Goal: Entertainment & Leisure: Consume media (video, audio)

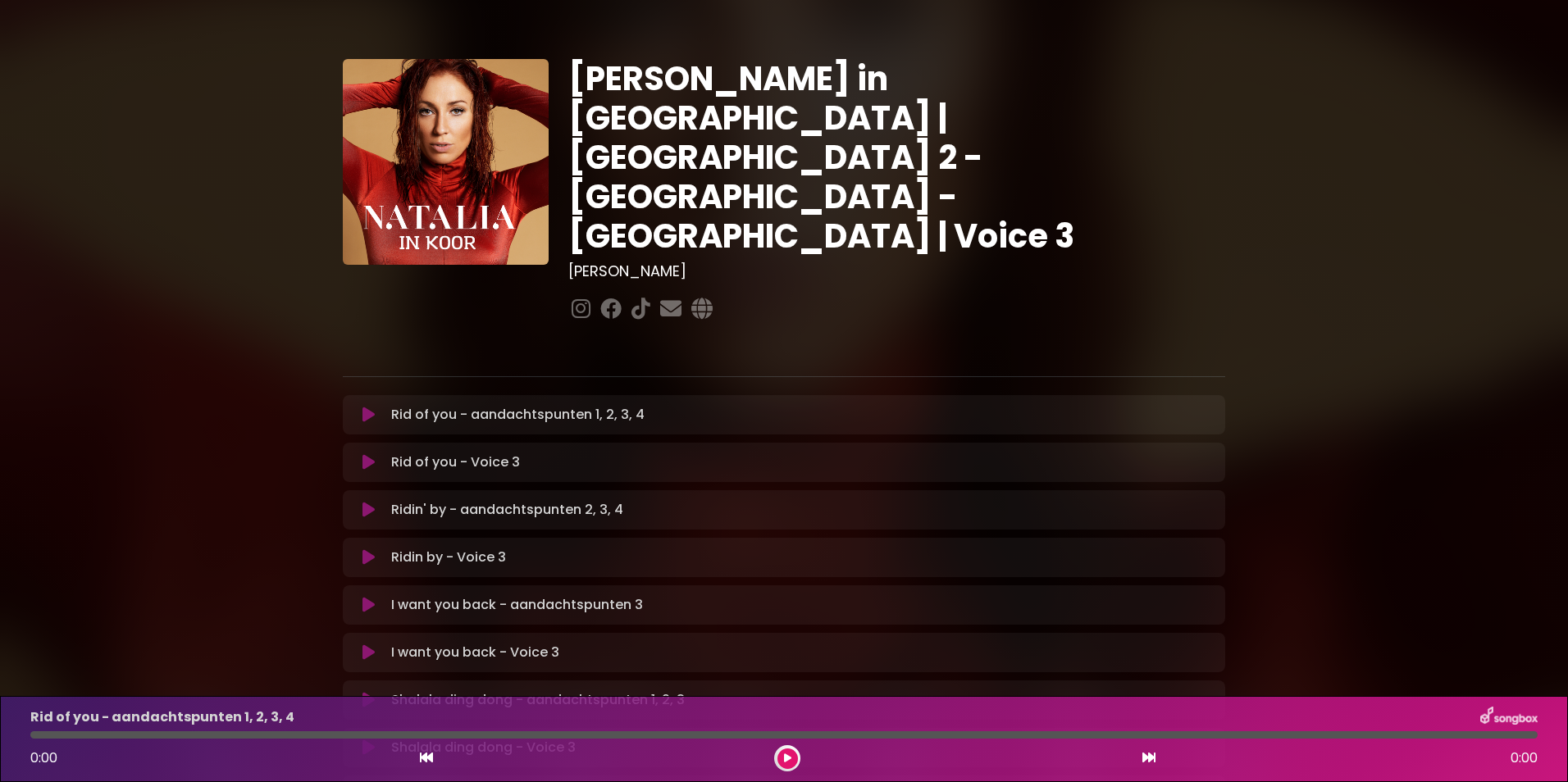
click at [364, 454] on icon at bounding box center [369, 462] width 12 height 16
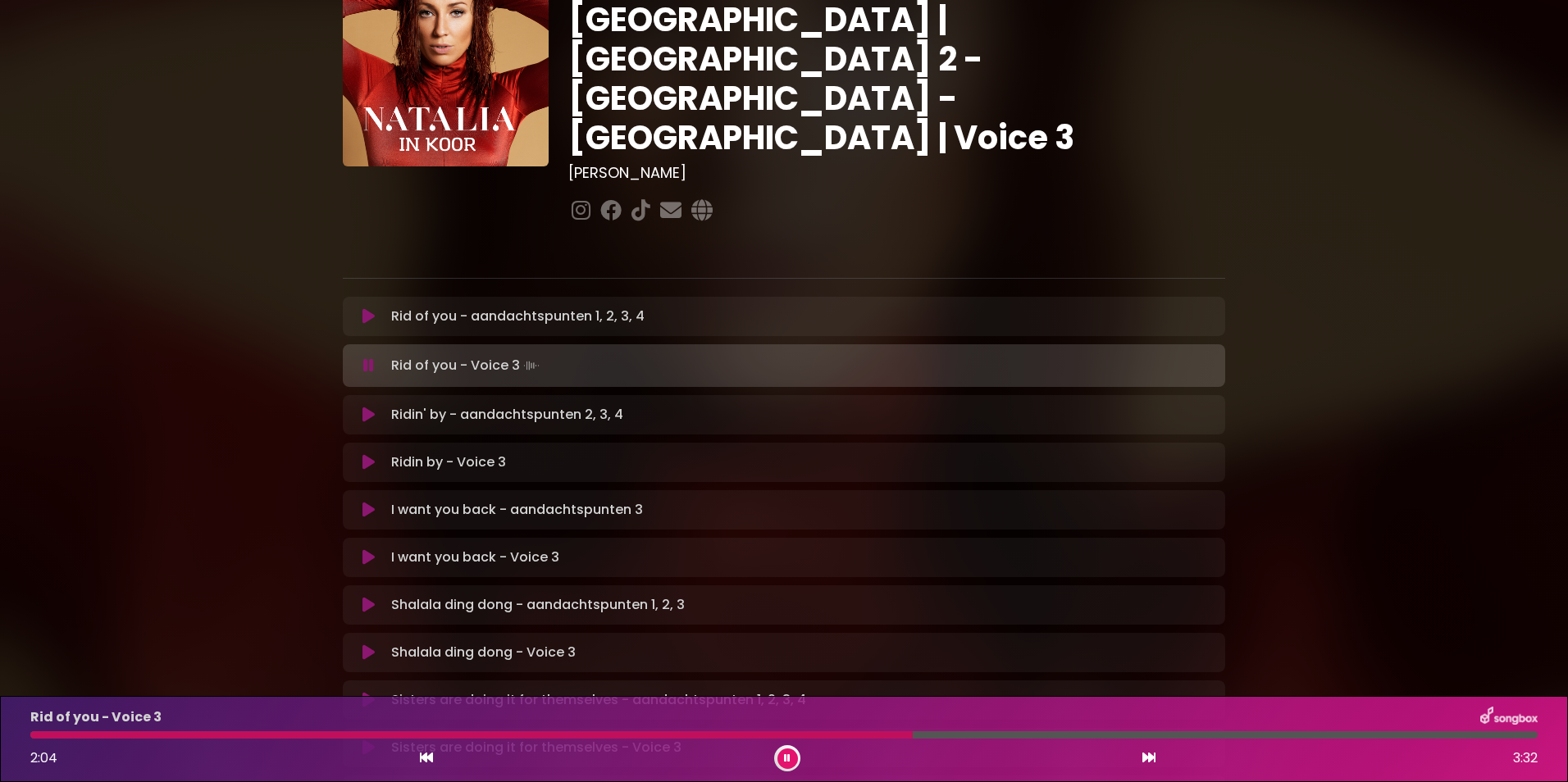
scroll to position [131, 0]
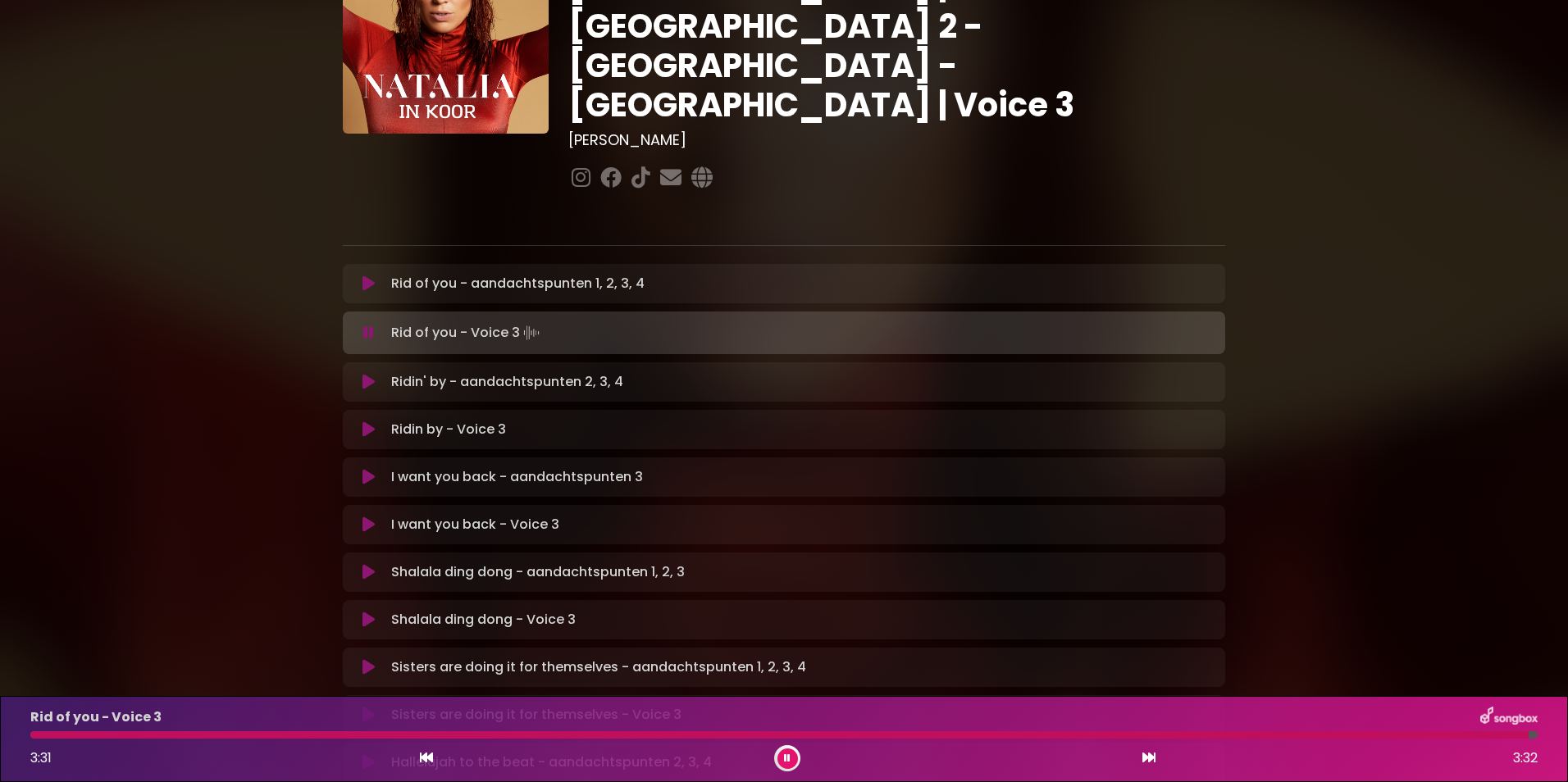
click at [352, 421] on button at bounding box center [368, 429] width 32 height 16
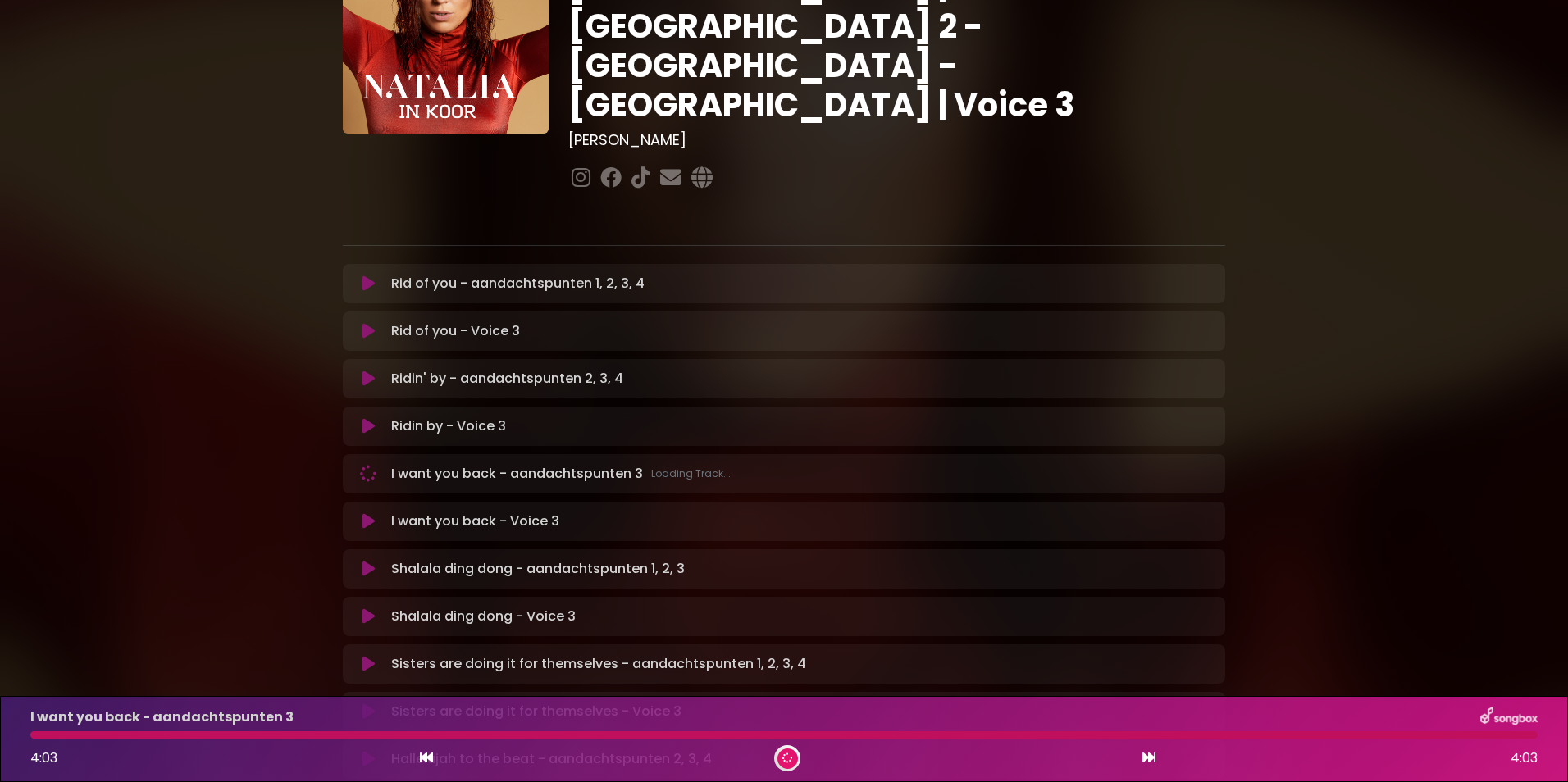
click at [389, 512] on div "I want you back - Voice 3 Loading Track..." at bounding box center [800, 521] width 831 height 20
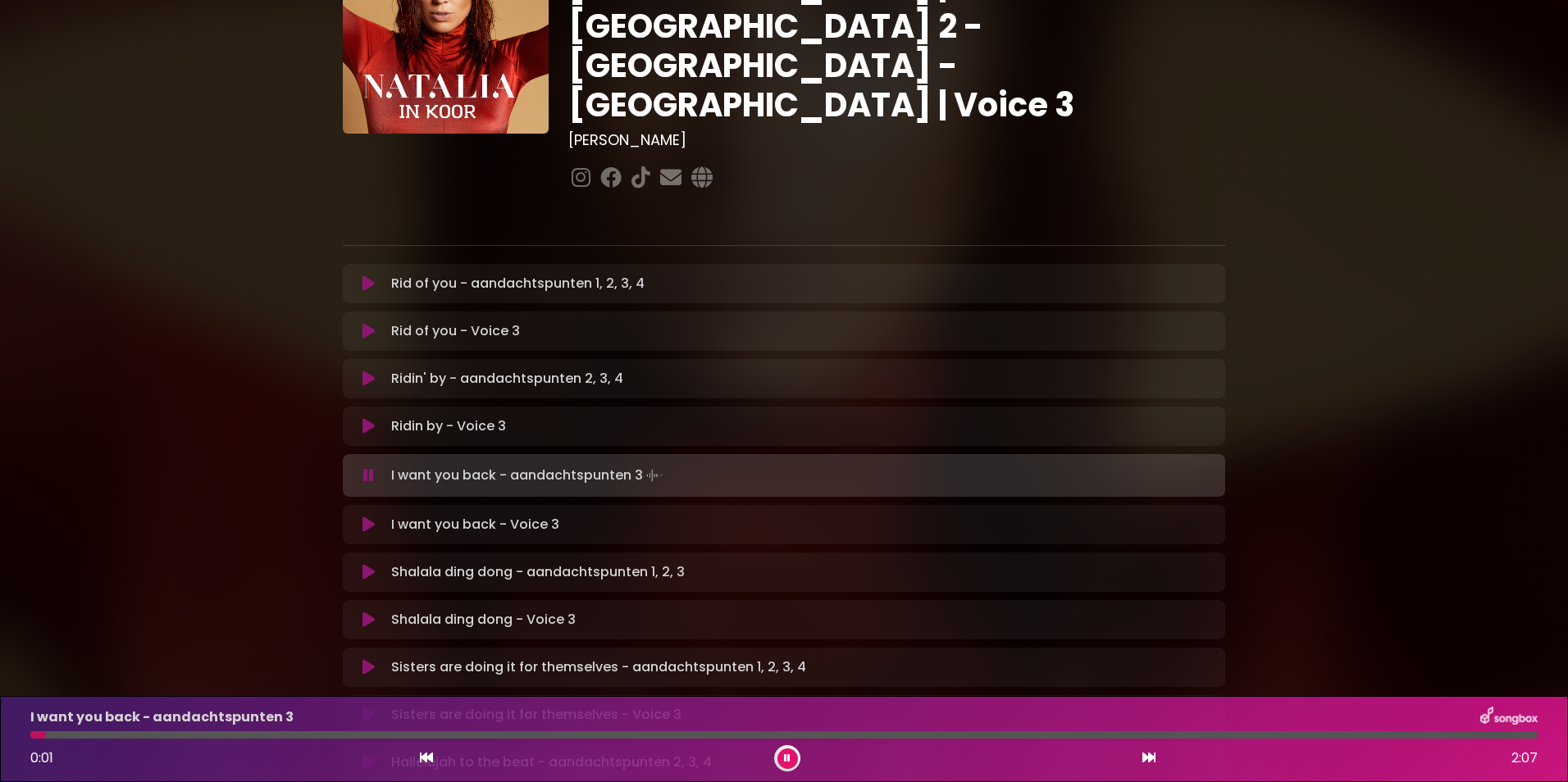
click at [389, 515] on div "I want you back - Voice 3 Loading Track..." at bounding box center [800, 525] width 831 height 20
click at [364, 516] on icon at bounding box center [369, 524] width 12 height 16
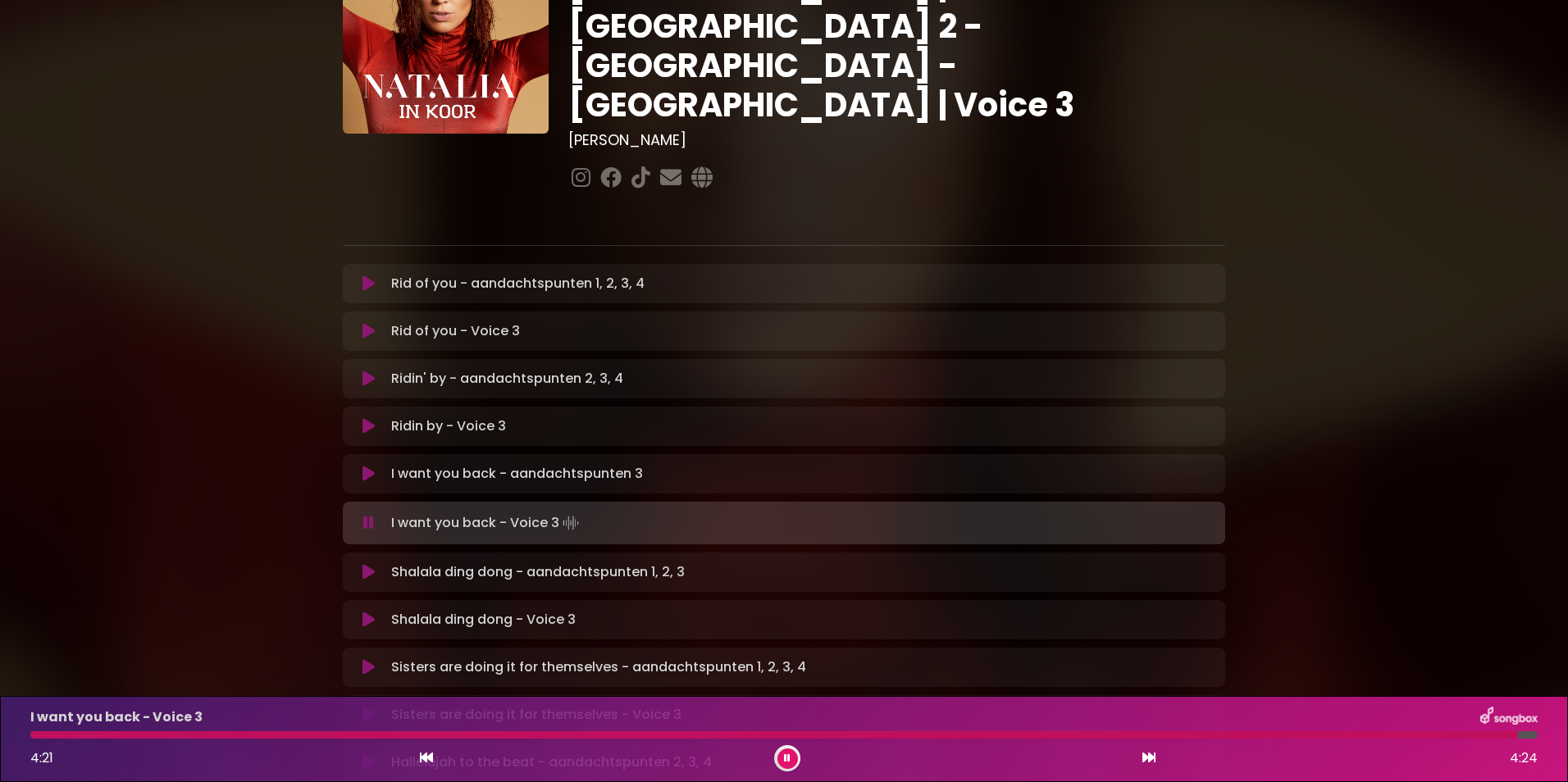
click at [358, 612] on button at bounding box center [368, 620] width 32 height 16
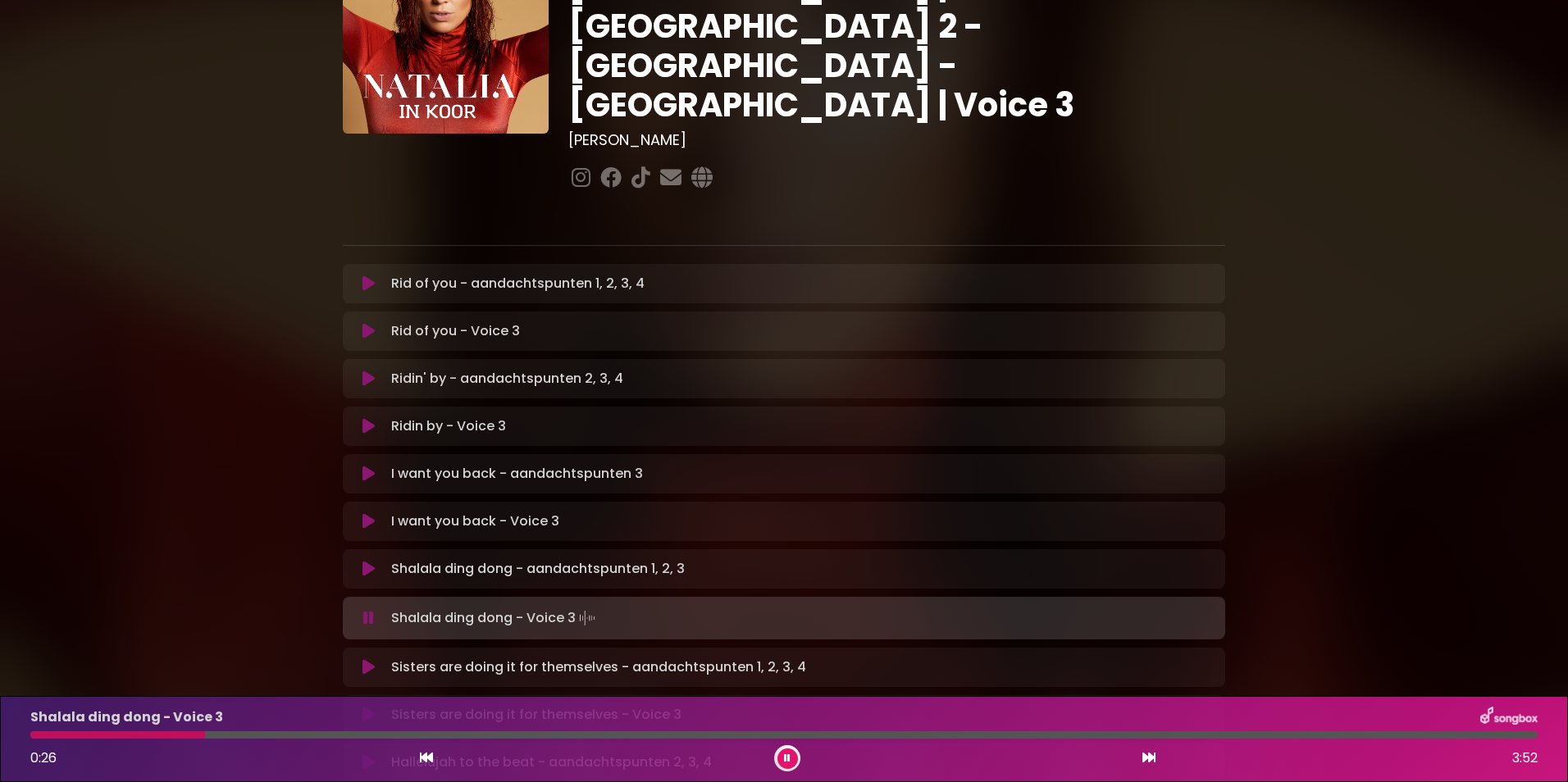
click at [360, 561] on button at bounding box center [368, 569] width 32 height 16
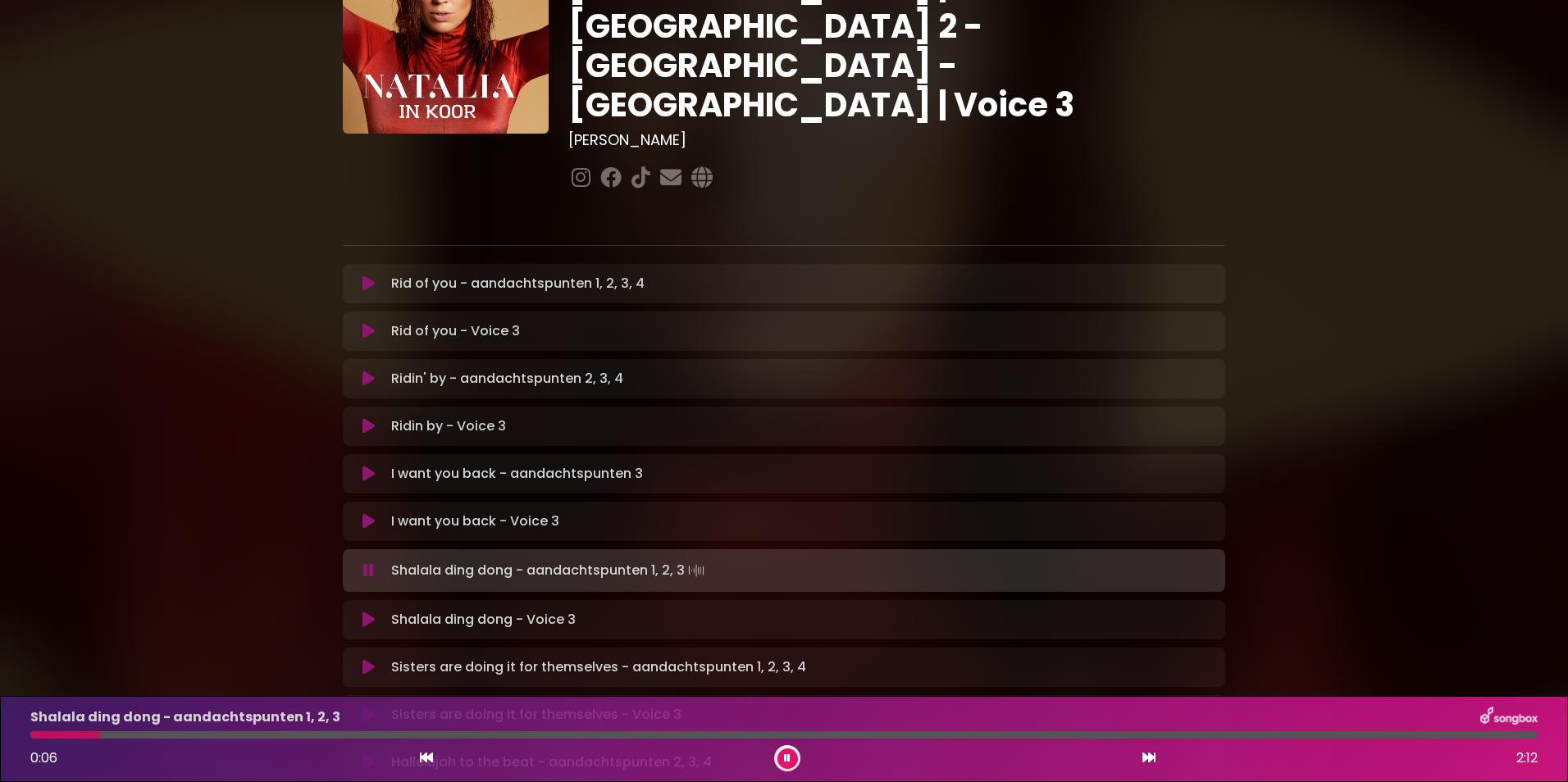
click at [365, 612] on icon at bounding box center [369, 620] width 12 height 16
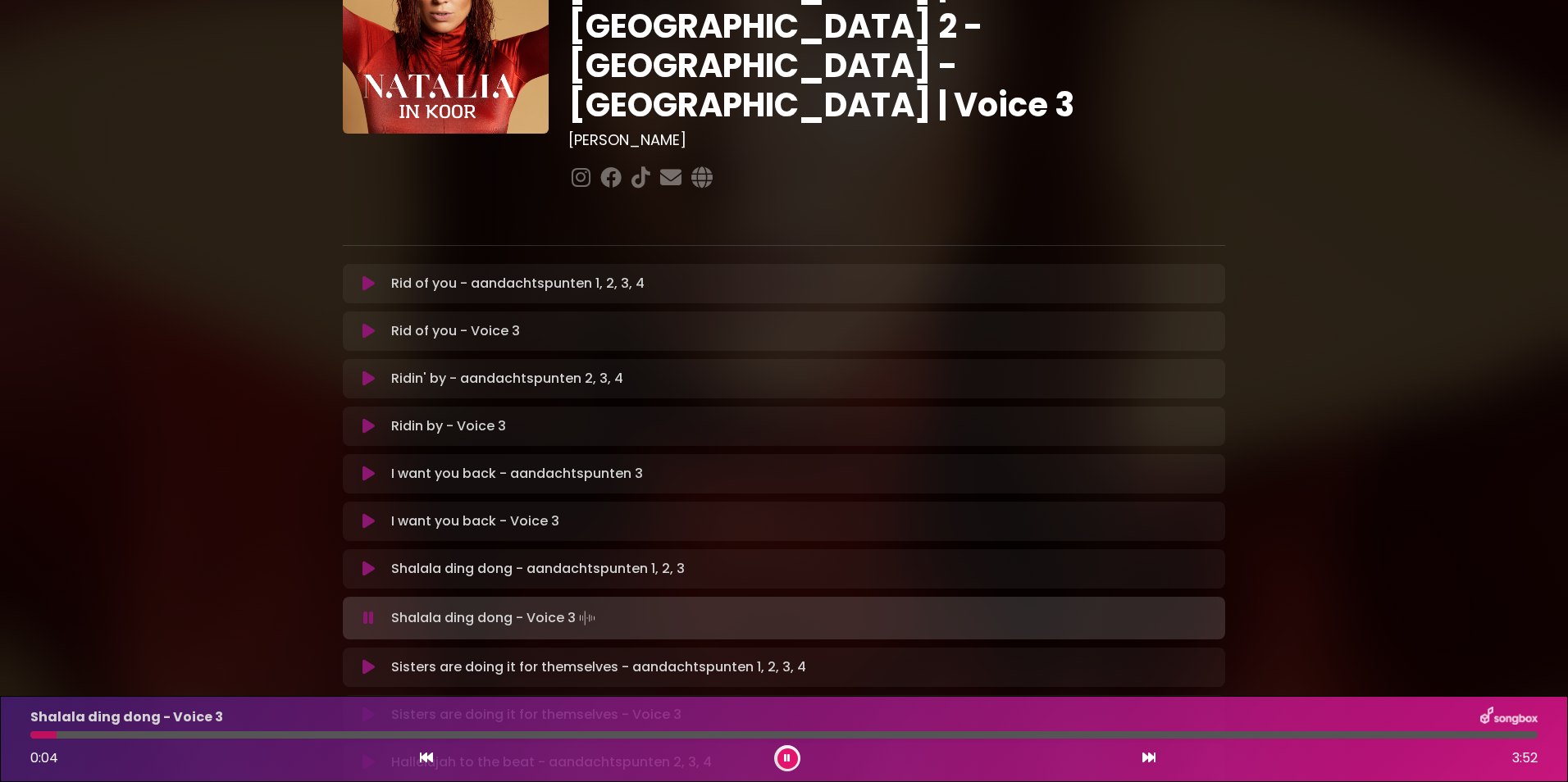
click at [345, 607] on div "Shalala ding dong - Voice 3 Loading Track..." at bounding box center [784, 618] width 882 height 23
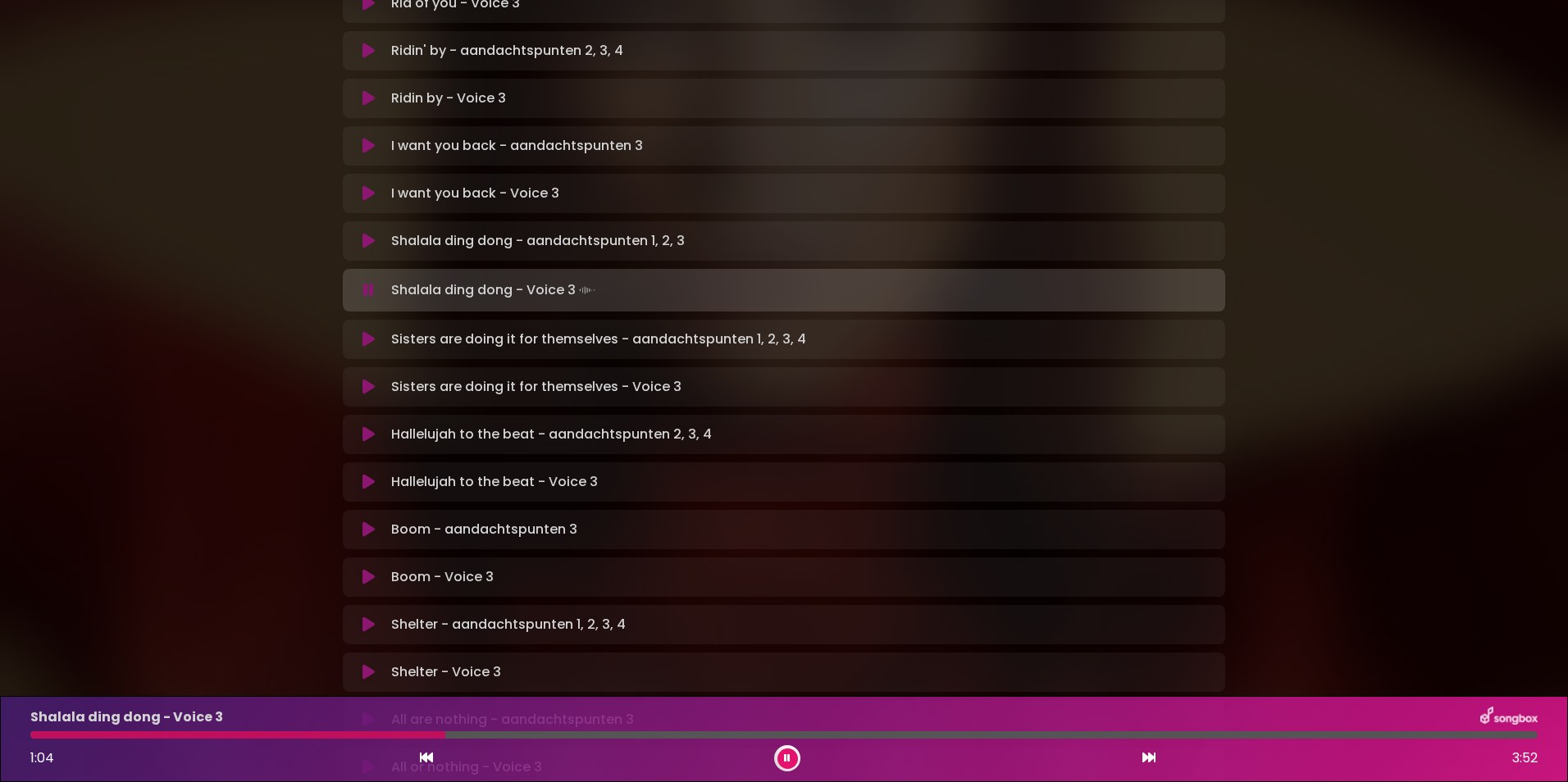
scroll to position [492, 0]
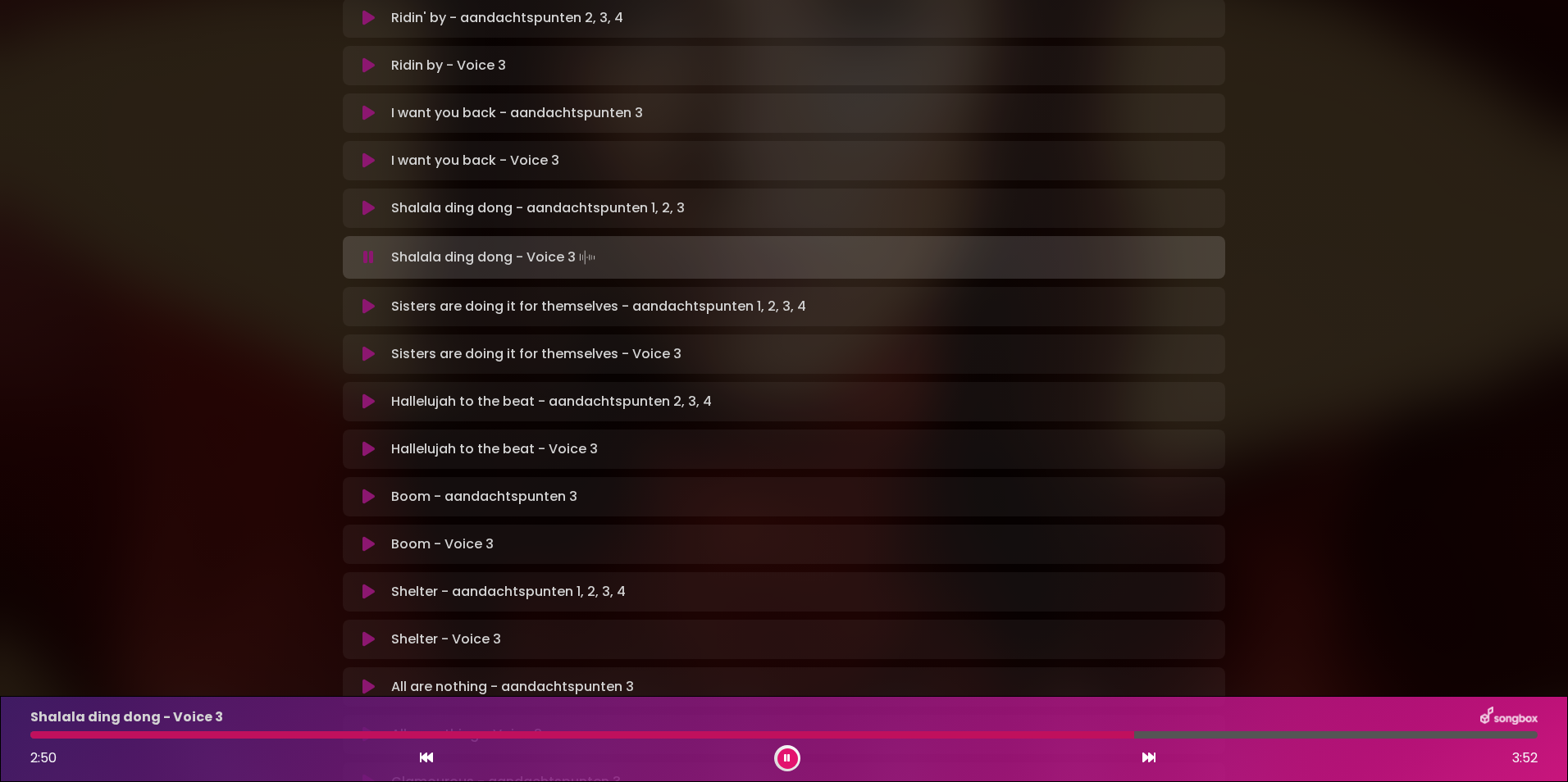
click at [931, 735] on div at bounding box center [582, 735] width 1104 height 8
click at [373, 346] on icon at bounding box center [369, 354] width 12 height 16
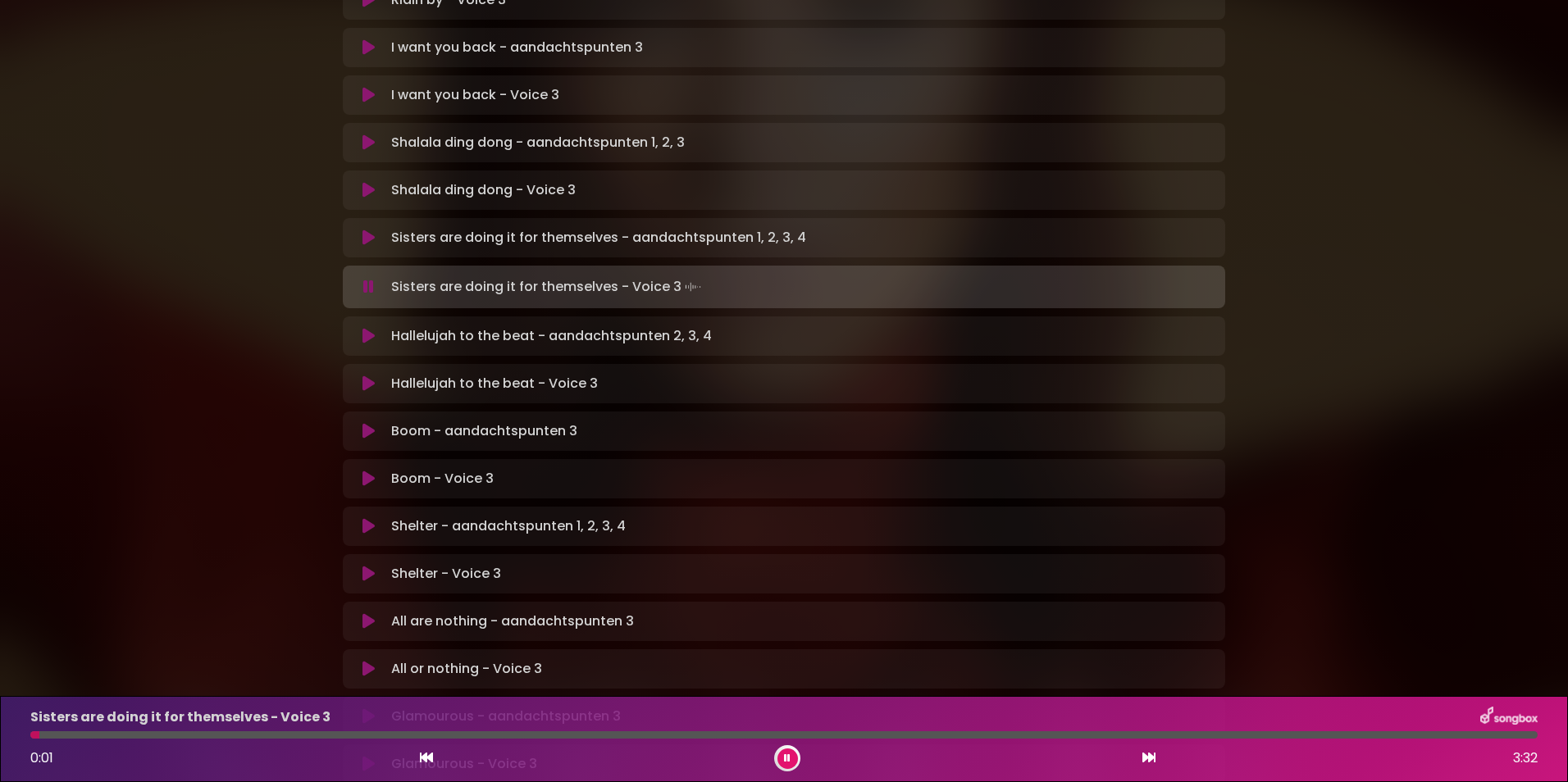
scroll to position [590, 0]
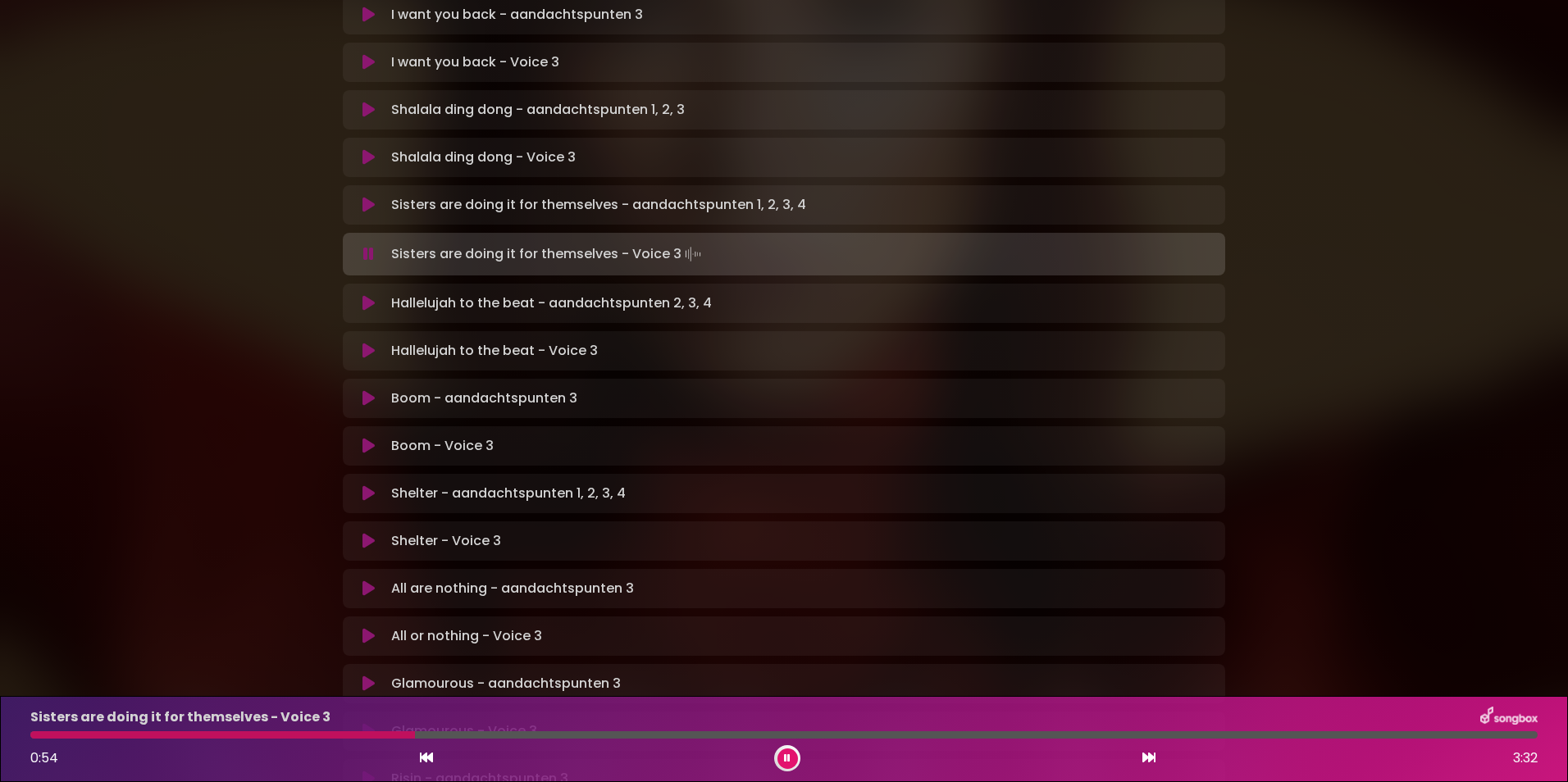
click at [347, 741] on div "Sisters are doing it for themselves - Voice 3 0:54 3:32" at bounding box center [784, 739] width 1527 height 65
click at [351, 732] on div at bounding box center [229, 735] width 397 height 8
drag, startPoint x: 283, startPoint y: 564, endPoint x: 294, endPoint y: 558, distance: 12.5
click at [294, 558] on div "Natalia in Koor | Antwerpen 2 - Brugge - Hasselt | Voice 3 Hans Primusz" at bounding box center [784, 199] width 1083 height 1540
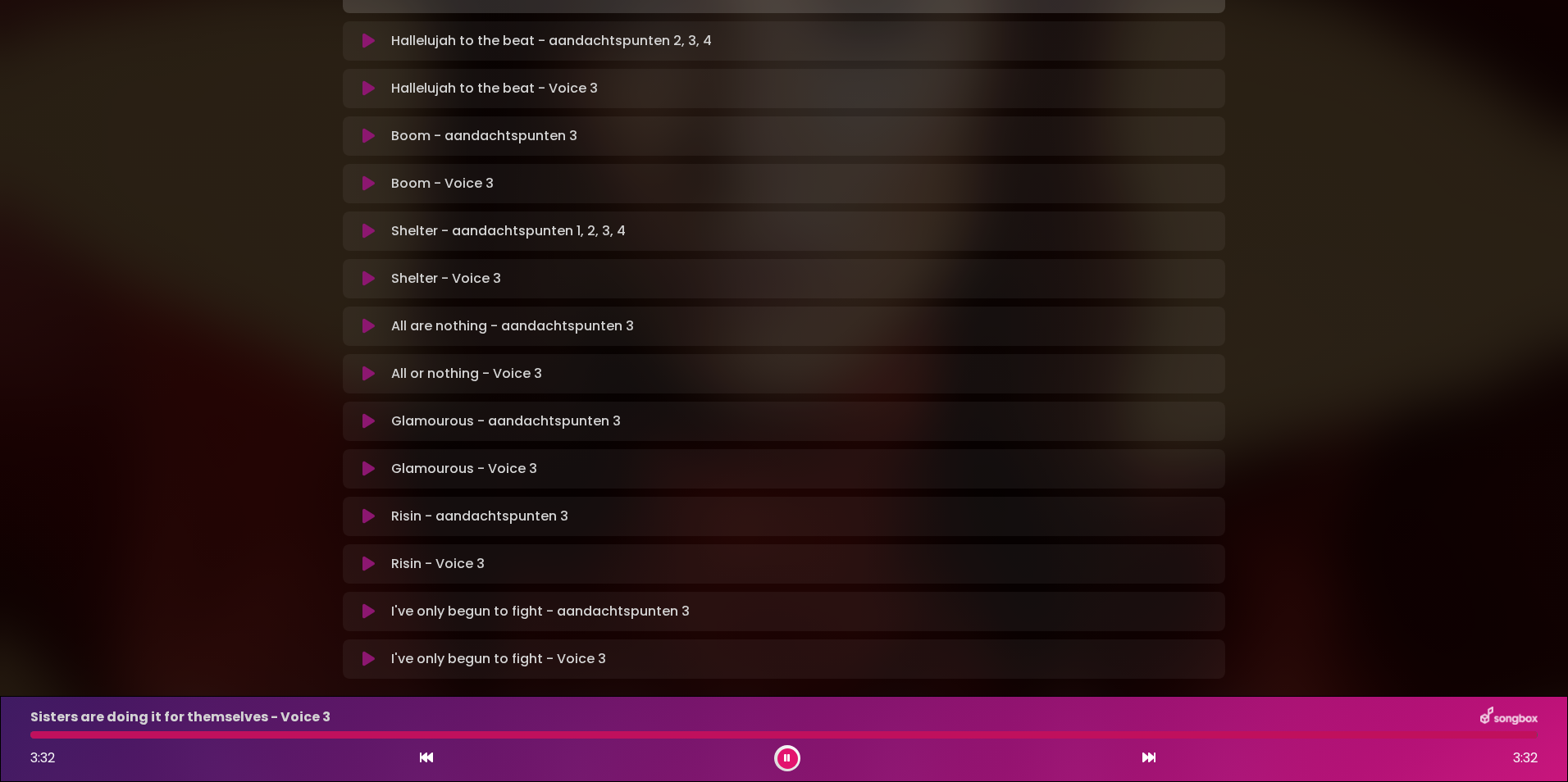
scroll to position [849, 0]
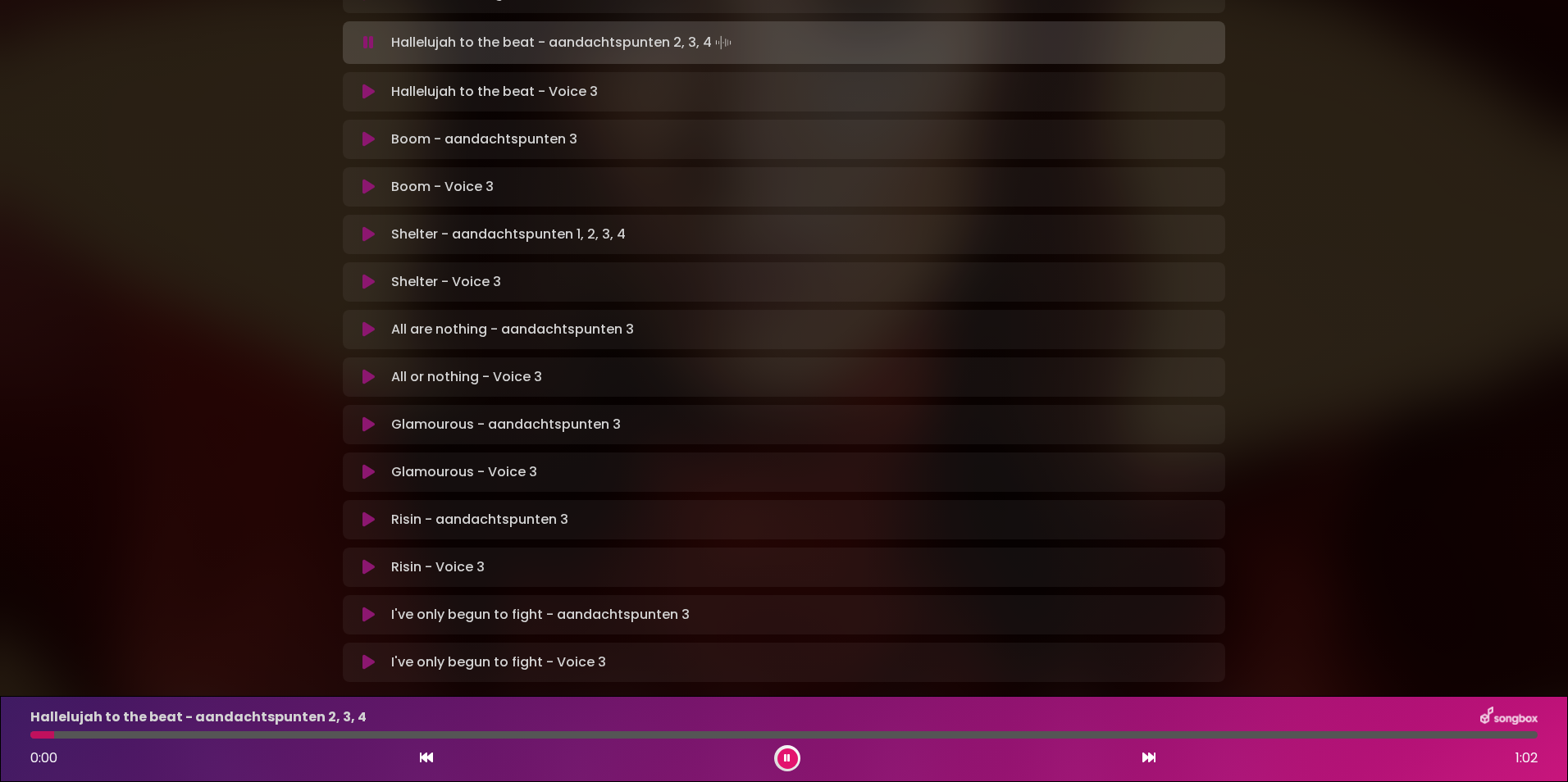
click at [357, 179] on button at bounding box center [368, 186] width 32 height 16
